Goal: Task Accomplishment & Management: Manage account settings

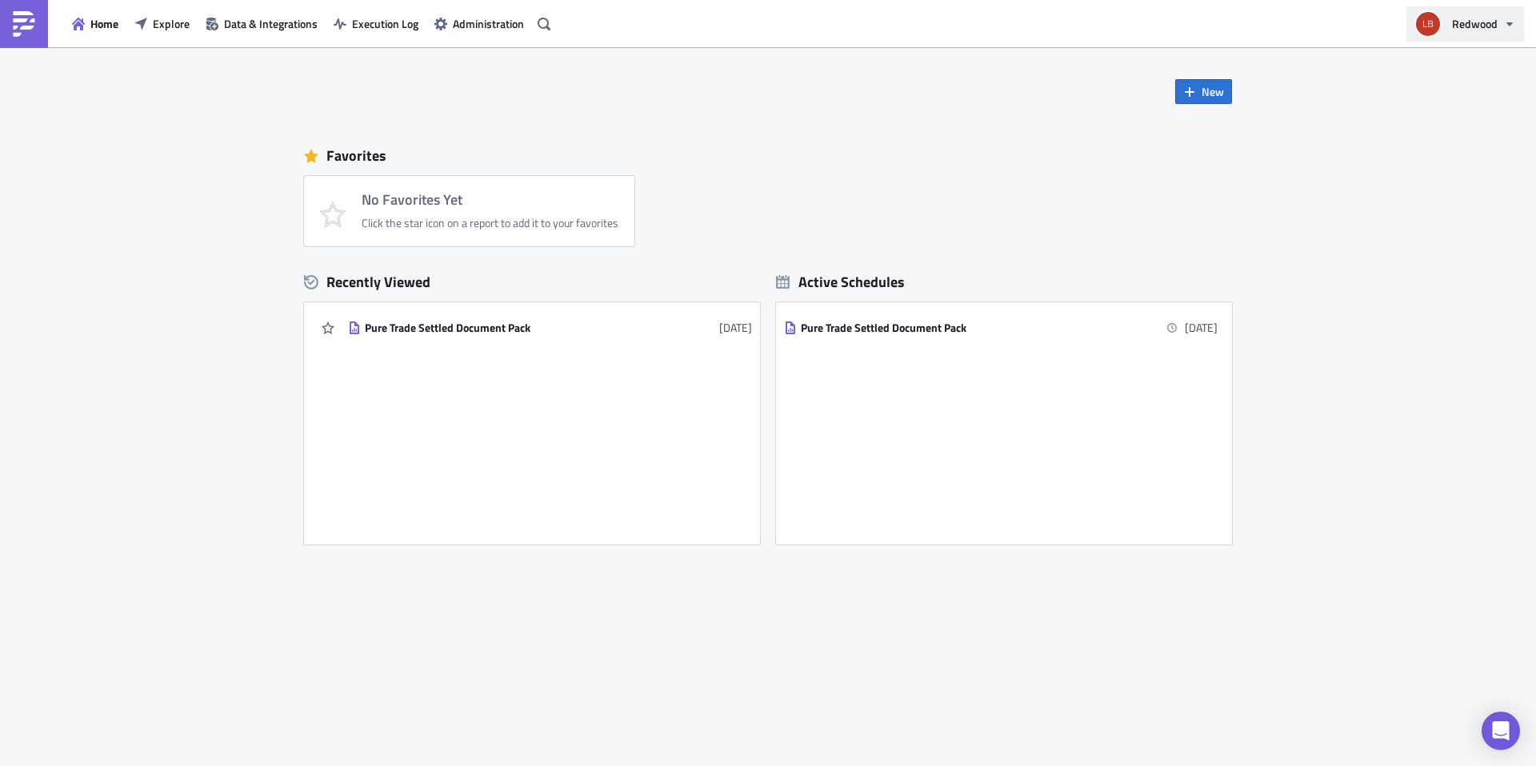
click at [1451, 23] on button "Redwood" at bounding box center [1465, 23] width 118 height 35
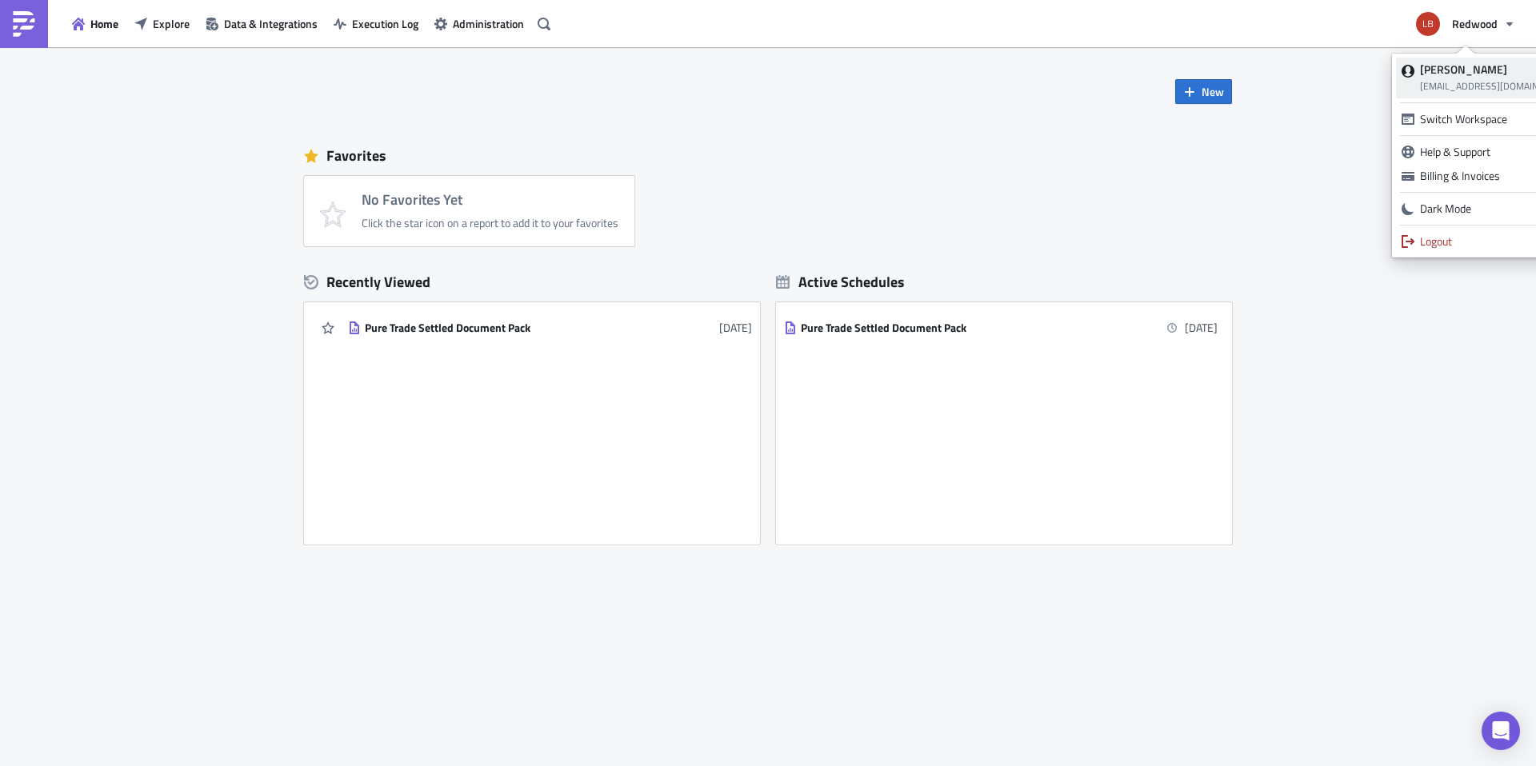
click at [1465, 79] on span "[EMAIL_ADDRESS][DOMAIN_NAME]" at bounding box center [1497, 85] width 154 height 15
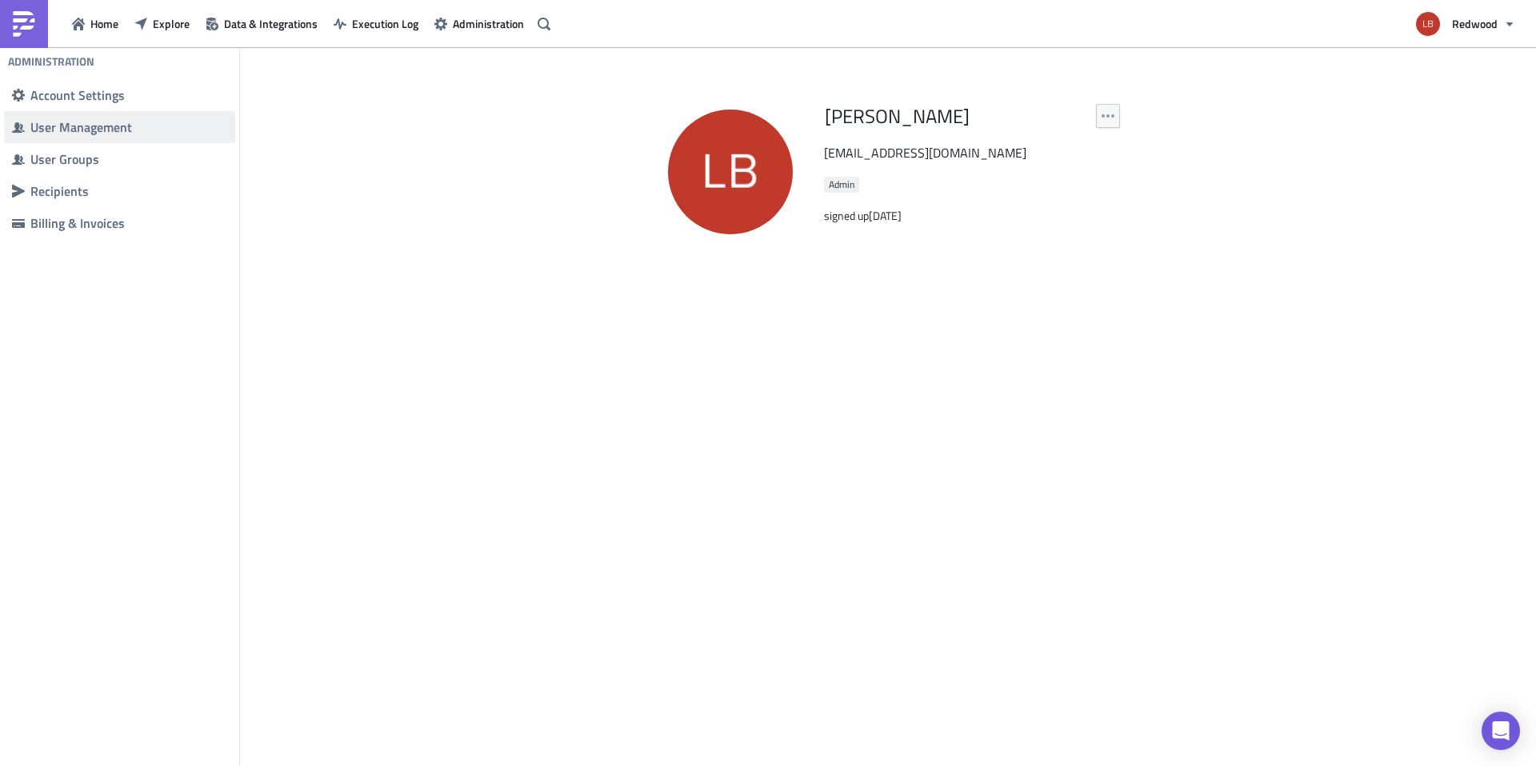
click at [146, 141] on span "User Management" at bounding box center [119, 127] width 231 height 32
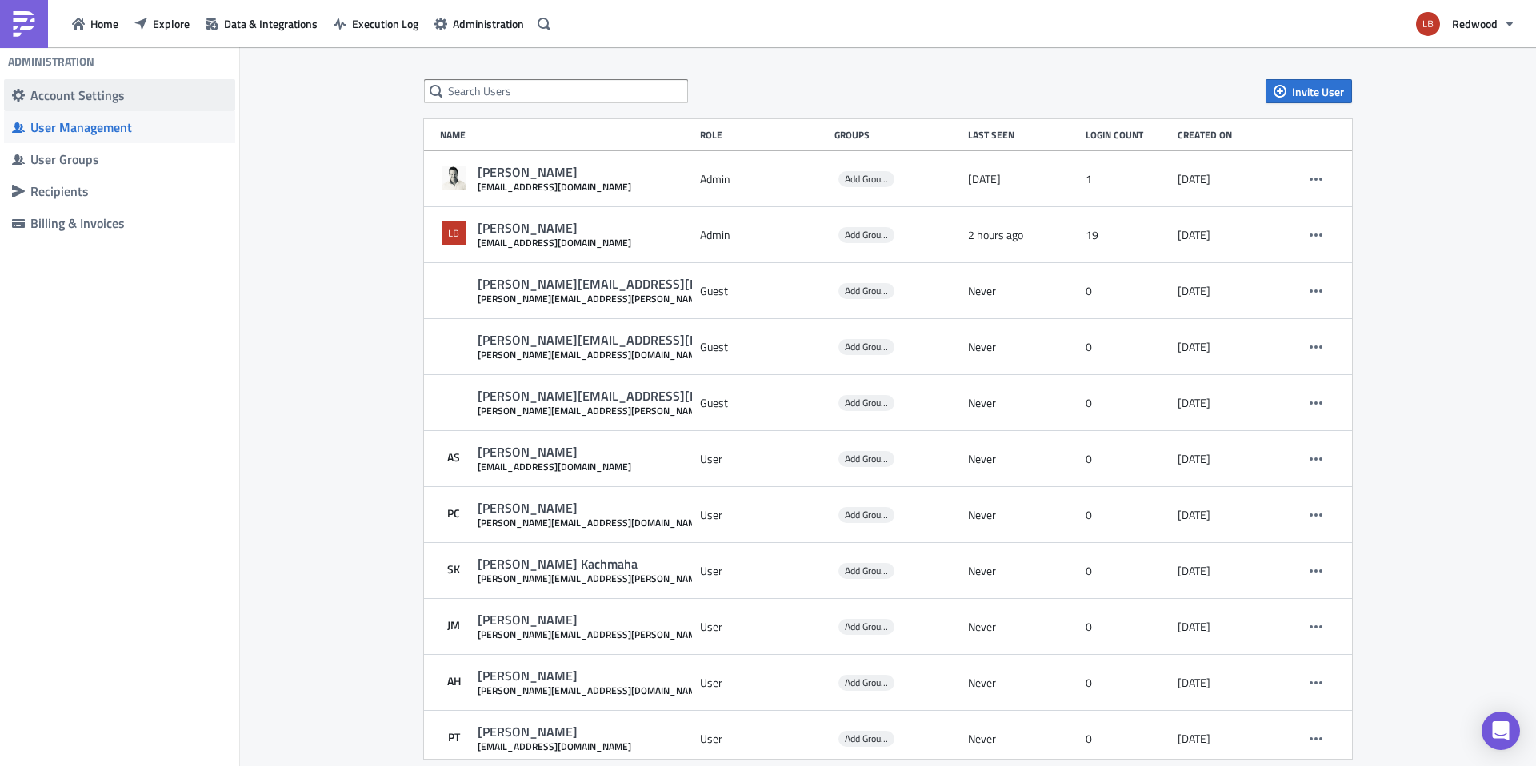
click at [148, 102] on div "Account Settings" at bounding box center [128, 95] width 197 height 16
